Goal: Task Accomplishment & Management: Complete application form

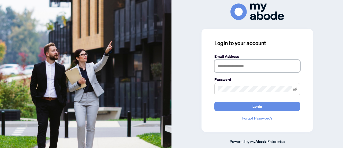
click at [237, 67] on input "text" at bounding box center [257, 66] width 86 height 12
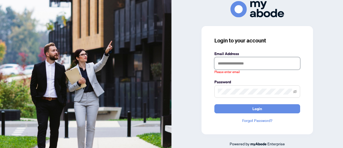
type input "**********"
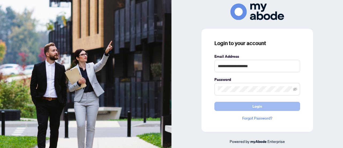
click at [264, 104] on button "Login" at bounding box center [257, 106] width 86 height 9
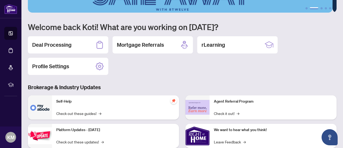
scroll to position [28, 0]
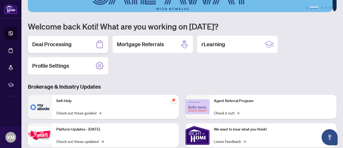
click at [77, 43] on div "Deal Processing" at bounding box center [68, 44] width 80 height 17
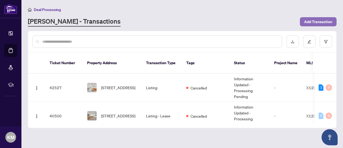
click at [315, 21] on span "Add Transaction" at bounding box center [318, 21] width 28 height 9
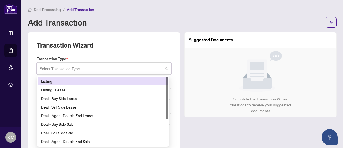
click at [150, 66] on input "search" at bounding box center [101, 69] width 123 height 12
drag, startPoint x: 168, startPoint y: 83, endPoint x: 164, endPoint y: 82, distance: 4.1
click at [164, 82] on div "Listing Listing - Lease Deal - Buy Side Lease Deal - Sell Side Lease Deal - Age…" at bounding box center [103, 111] width 131 height 69
click at [138, 83] on div "Listing" at bounding box center [103, 81] width 124 height 6
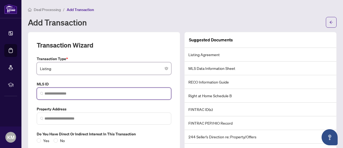
click at [126, 95] on input "search" at bounding box center [105, 94] width 123 height 6
paste input "*********"
type input "*********"
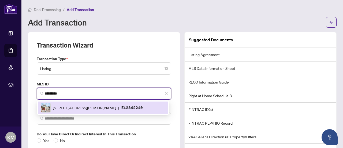
click at [133, 104] on div "[STREET_ADDRESS][PERSON_NAME] | E12342219" at bounding box center [103, 108] width 124 height 10
type input "**********"
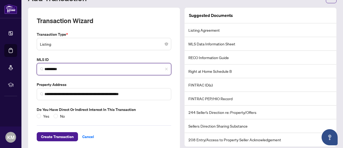
scroll to position [32, 0]
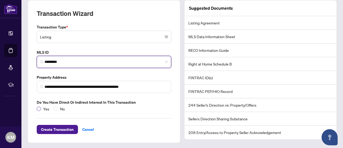
type input "*********"
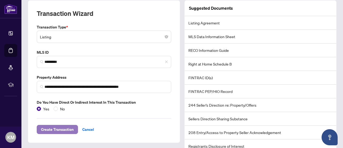
click at [61, 131] on span "Create Transaction" at bounding box center [57, 129] width 33 height 9
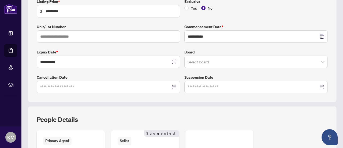
scroll to position [99, 0]
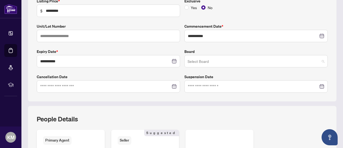
click at [265, 64] on input "search" at bounding box center [254, 62] width 132 height 12
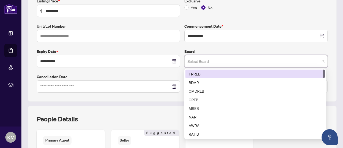
click at [240, 75] on div "TRREB" at bounding box center [255, 74] width 133 height 6
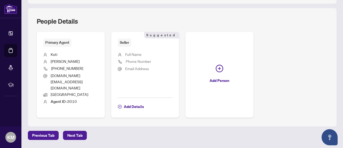
scroll to position [198, 0]
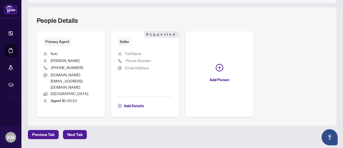
click at [240, 75] on button "Add Person" at bounding box center [219, 74] width 68 height 86
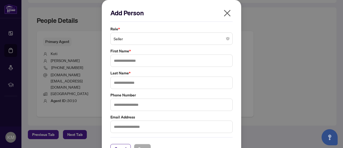
click at [224, 15] on icon "close" at bounding box center [227, 13] width 7 height 7
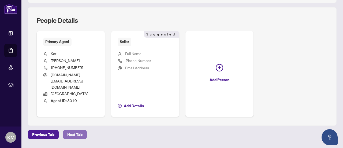
click at [77, 130] on span "Next Tab" at bounding box center [74, 134] width 15 height 9
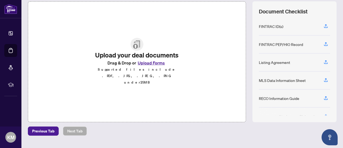
scroll to position [73, 0]
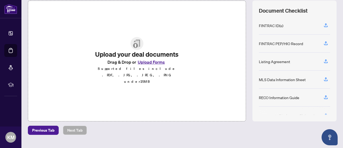
click at [159, 65] on button "Upload Forms" at bounding box center [151, 61] width 30 height 7
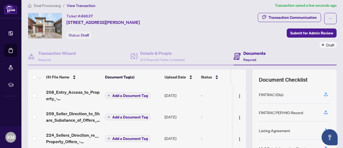
scroll to position [3, 0]
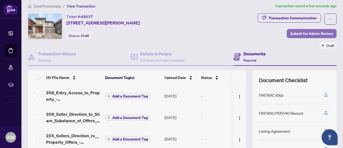
click at [315, 33] on span "Submit for Admin Review" at bounding box center [311, 33] width 43 height 9
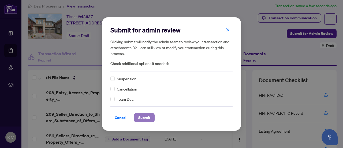
click at [148, 116] on span "Submit" at bounding box center [144, 117] width 12 height 9
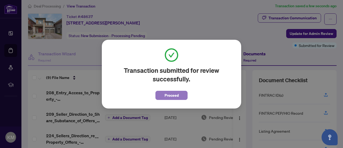
click at [178, 95] on span "Proceed" at bounding box center [172, 95] width 14 height 9
